Goal: Find specific page/section: Find specific page/section

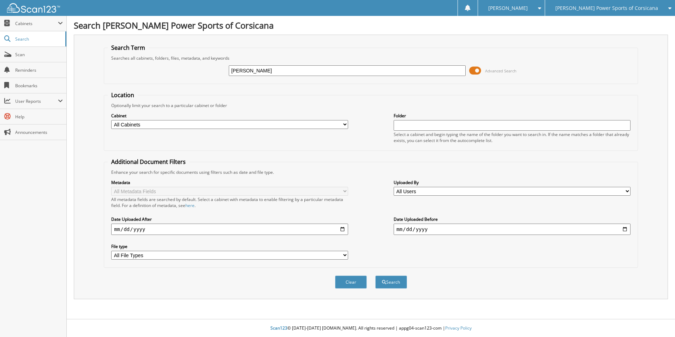
type input "[PERSON_NAME]"
click at [375, 275] on button "Search" at bounding box center [391, 281] width 32 height 13
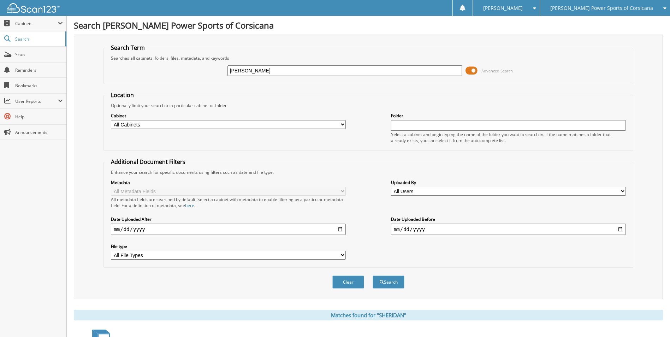
click at [474, 72] on span at bounding box center [471, 70] width 12 height 11
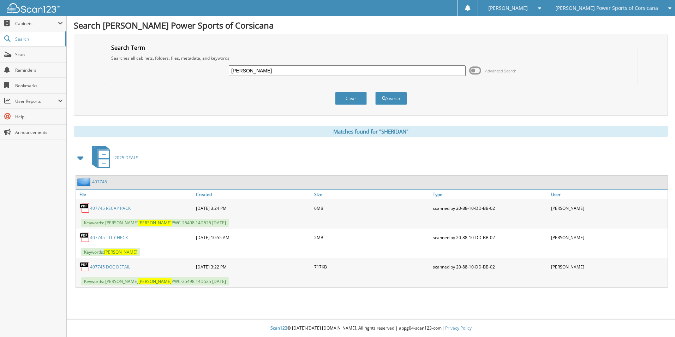
click at [100, 184] on link "407745" at bounding box center [99, 182] width 15 height 6
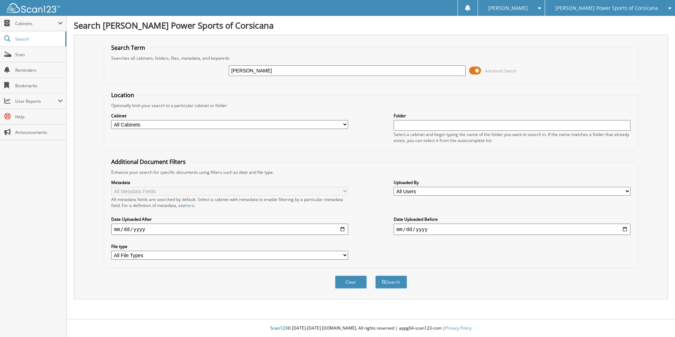
type input "[PERSON_NAME]"
click at [375, 275] on button "Search" at bounding box center [391, 281] width 32 height 13
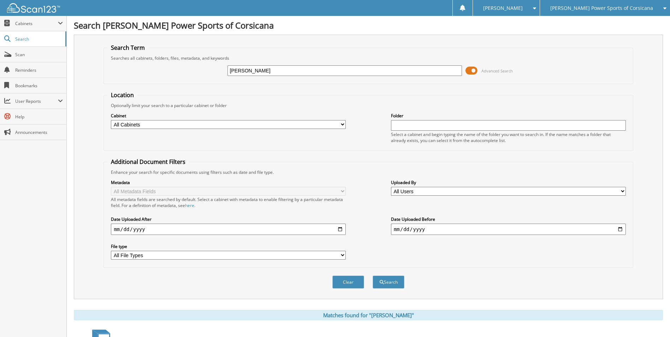
click at [470, 74] on span at bounding box center [471, 70] width 12 height 11
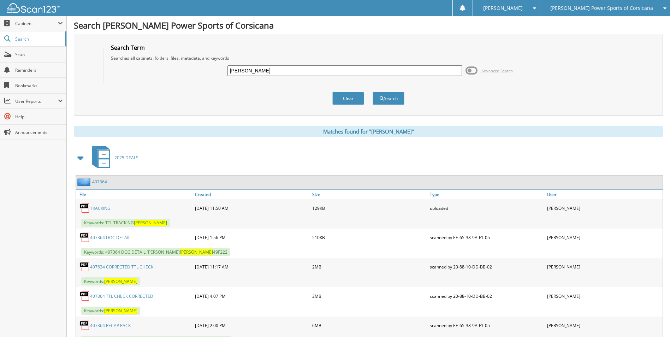
drag, startPoint x: 250, startPoint y: 69, endPoint x: 196, endPoint y: 64, distance: 54.9
click at [199, 65] on div "BARTA Advanced Search" at bounding box center [367, 70] width 521 height 19
click at [252, 68] on input "text" at bounding box center [344, 70] width 235 height 11
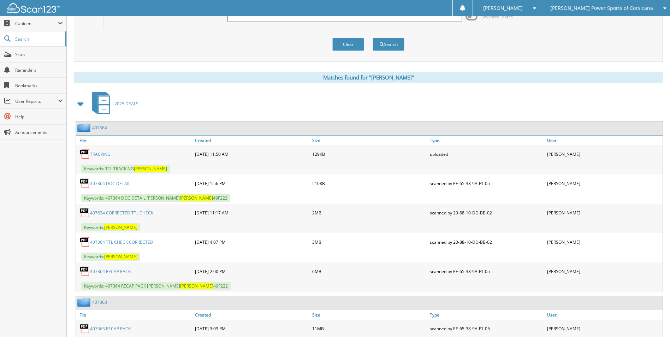
scroll to position [71, 0]
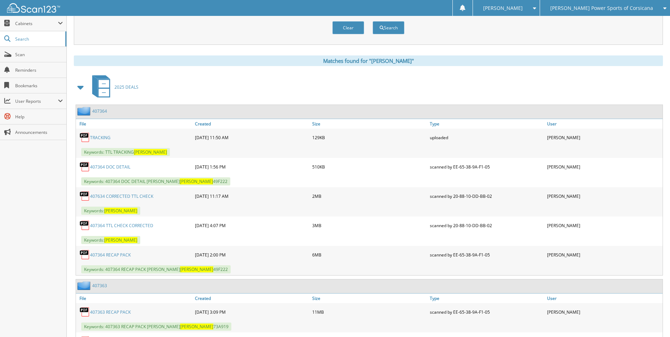
click at [97, 112] on link "407364" at bounding box center [99, 111] width 15 height 6
